Goal: Navigation & Orientation: Find specific page/section

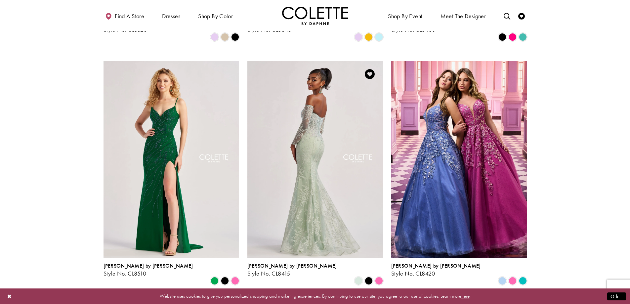
scroll to position [493, 0]
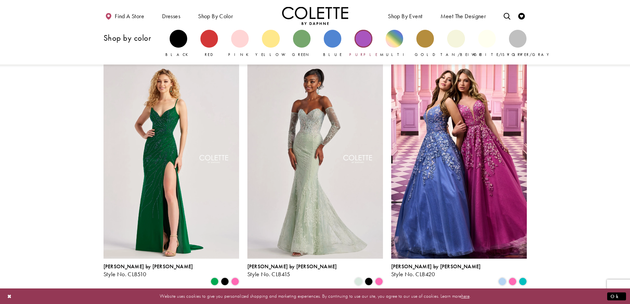
click at [363, 41] on div "Primary block" at bounding box center [363, 39] width 18 height 18
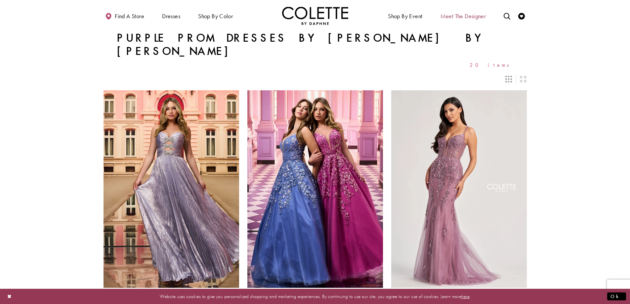
click at [470, 17] on span "Meet the designer" at bounding box center [463, 16] width 46 height 7
